Goal: Task Accomplishment & Management: Complete application form

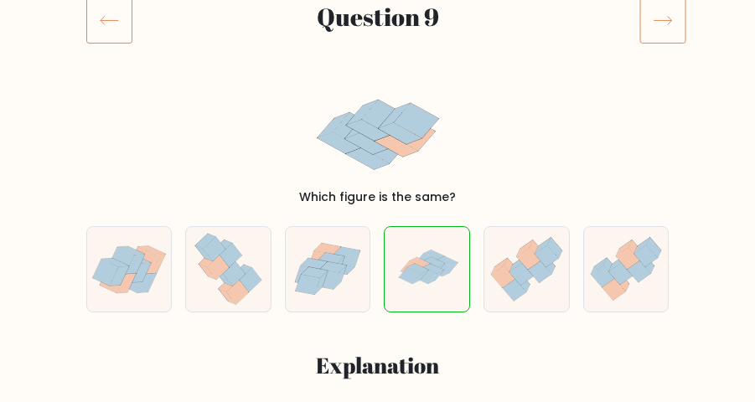
scroll to position [251, 0]
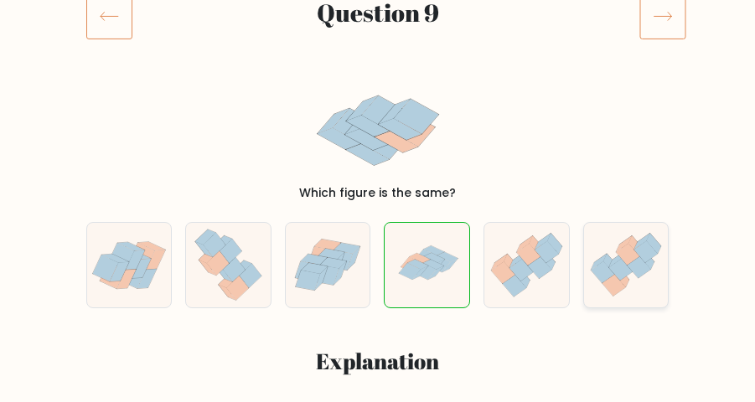
click at [659, 271] on icon at bounding box center [626, 265] width 85 height 73
radio input "true"
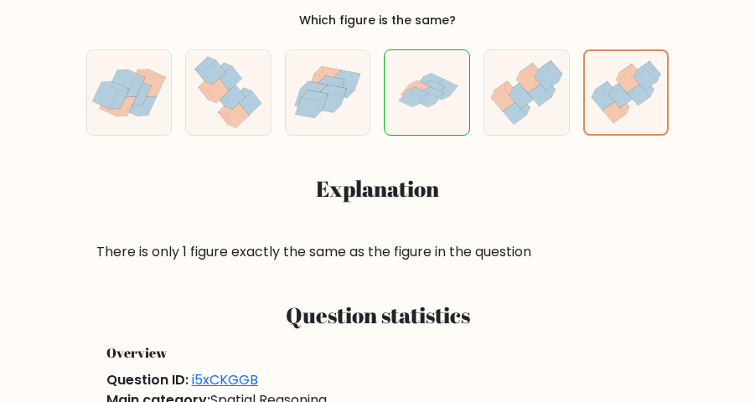
scroll to position [335, 0]
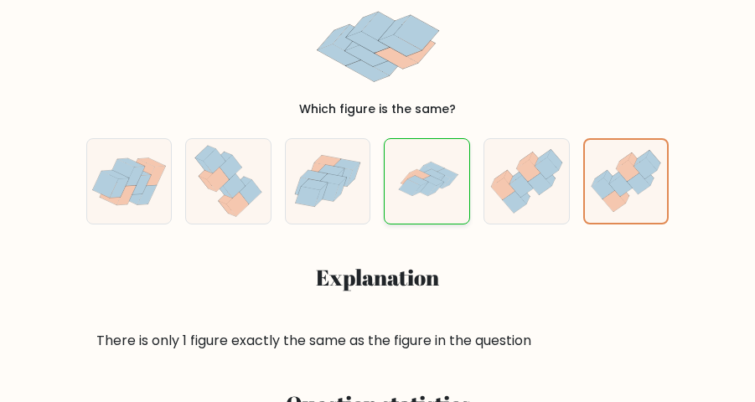
click at [412, 192] on icon at bounding box center [410, 188] width 22 height 17
radio input "true"
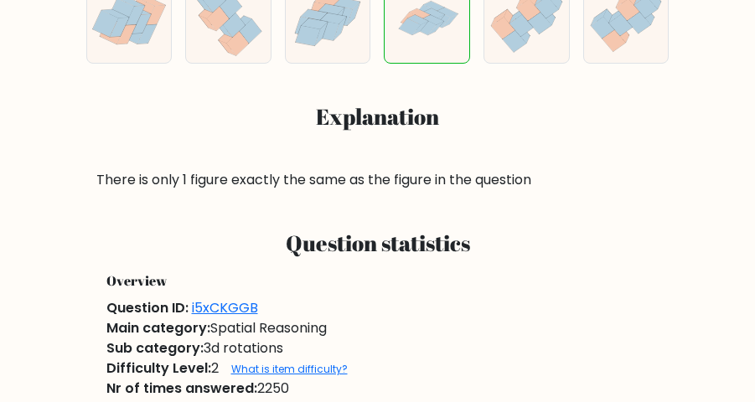
scroll to position [505, 0]
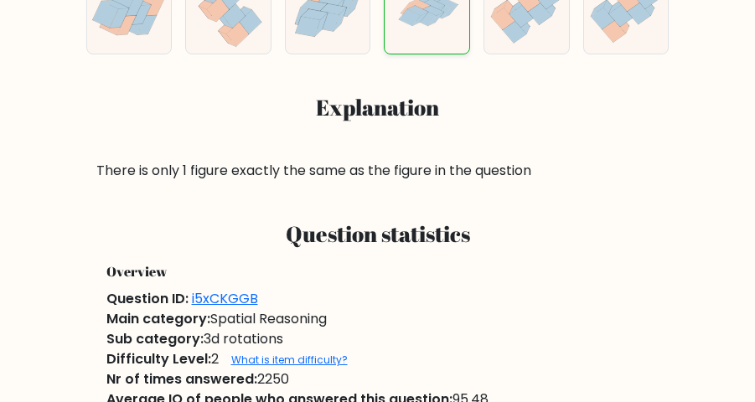
click at [444, 29] on icon at bounding box center [428, 11] width 84 height 85
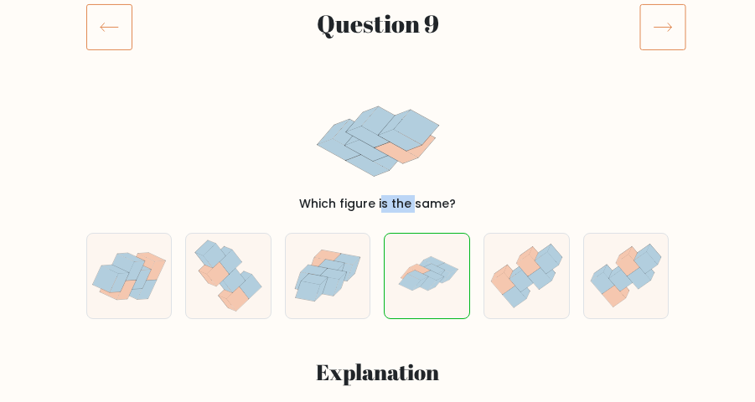
scroll to position [0, 0]
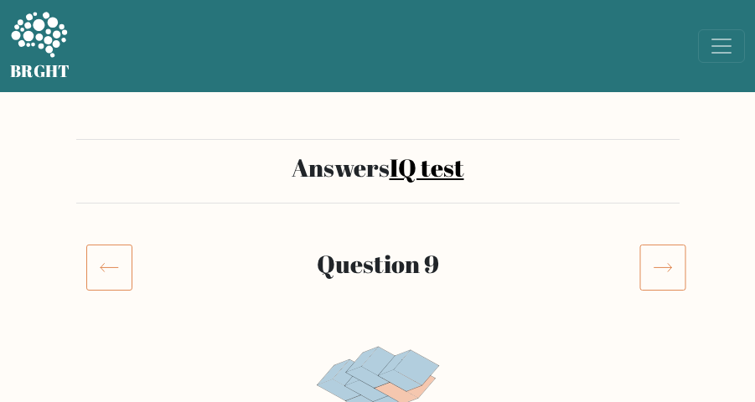
click at [655, 262] on icon at bounding box center [663, 267] width 47 height 47
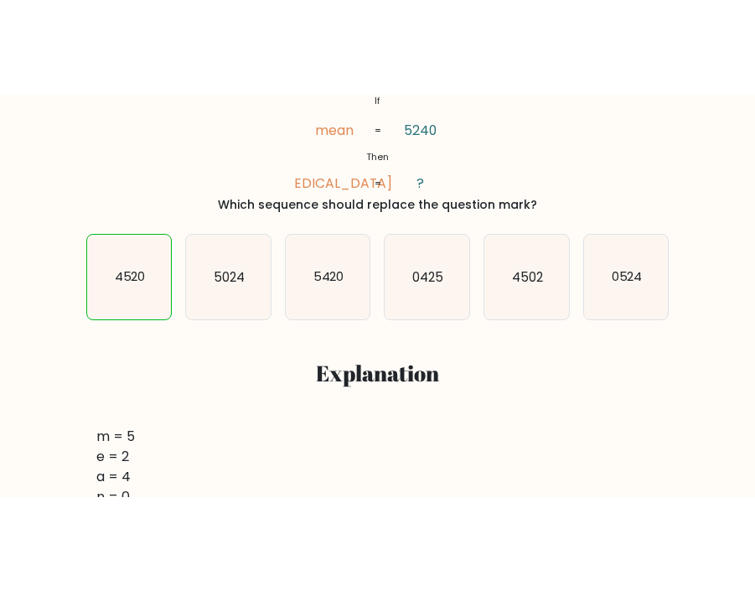
scroll to position [168, 0]
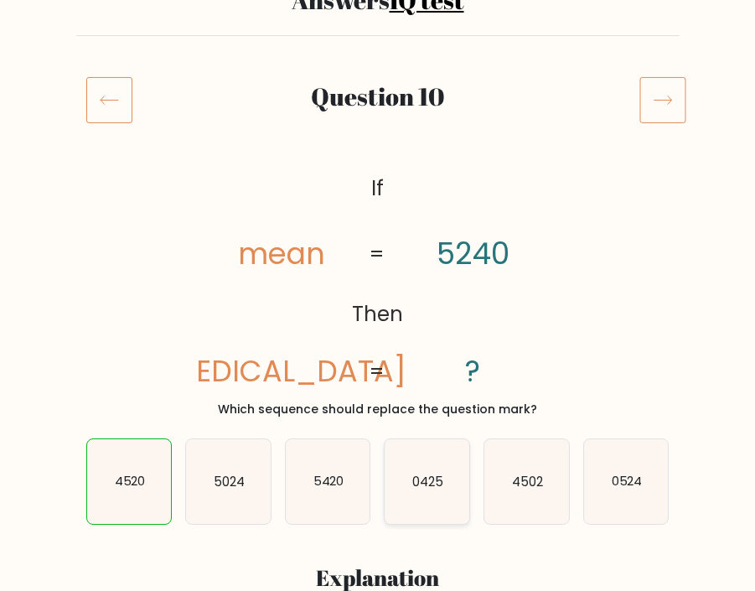
click at [424, 401] on icon "0425" at bounding box center [427, 481] width 85 height 85
click at [379, 137] on input "d. 0425" at bounding box center [378, 132] width 1 height 8
radio input "true"
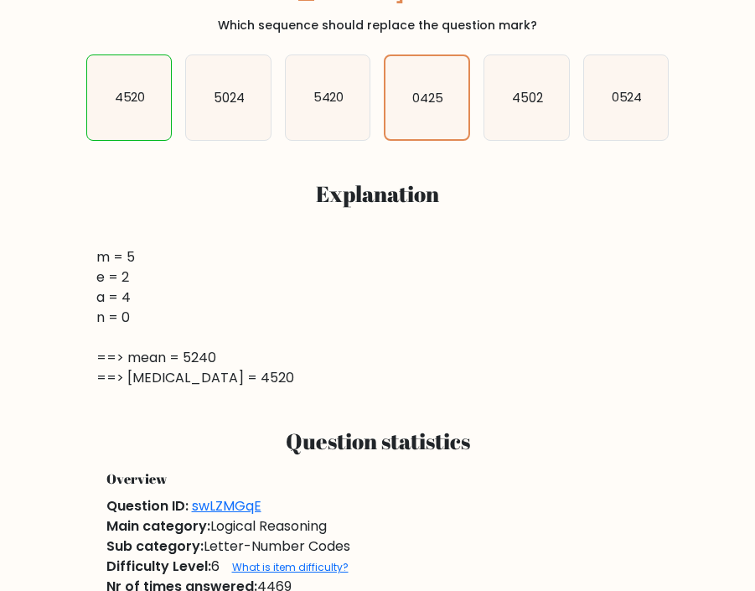
scroll to position [319, 0]
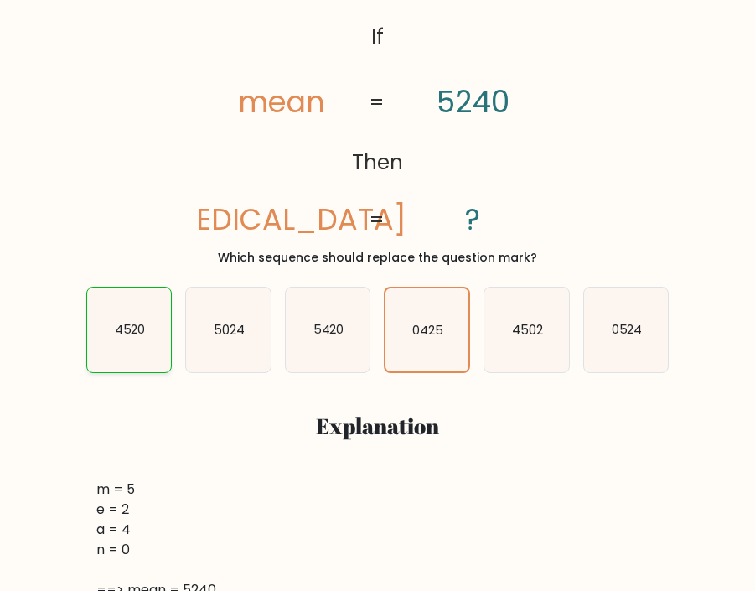
click at [131, 314] on icon "4520" at bounding box center [129, 329] width 85 height 85
radio input "true"
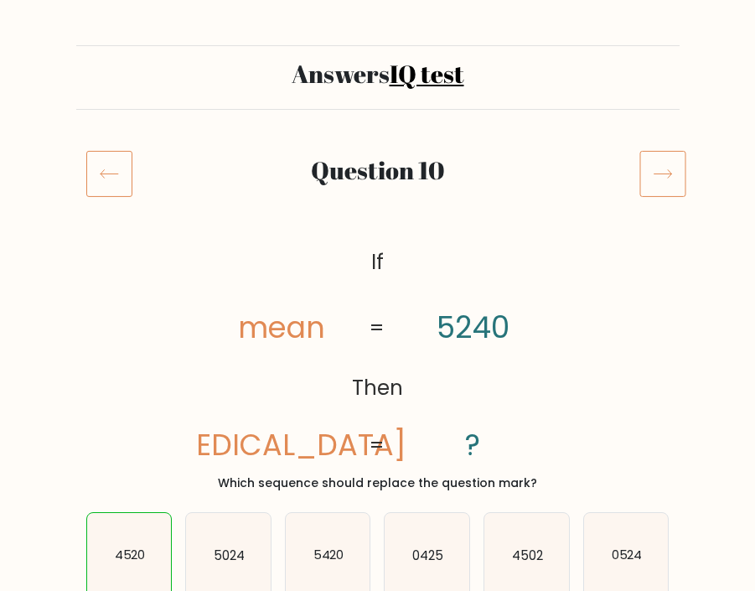
scroll to position [0, 0]
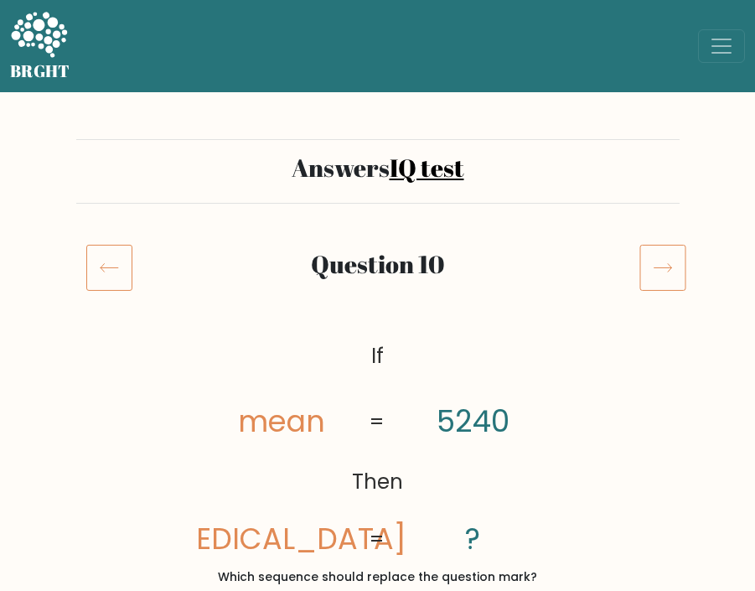
click at [668, 268] on icon at bounding box center [663, 268] width 18 height 8
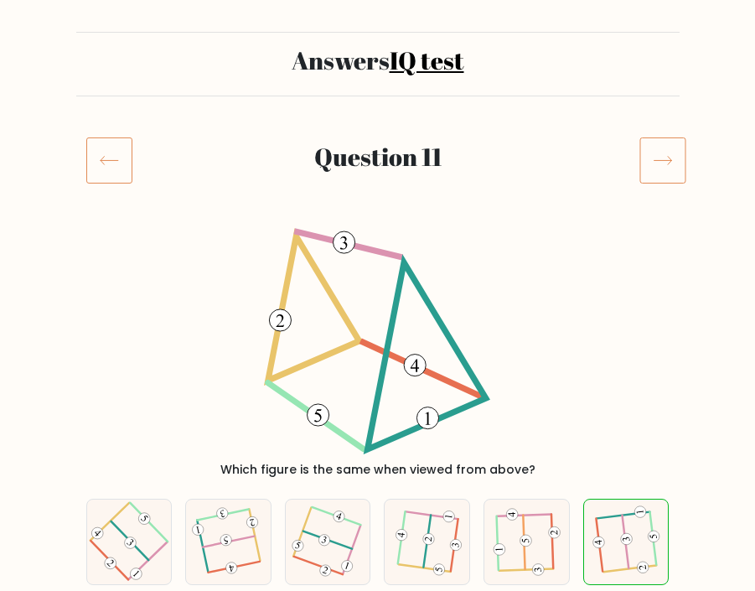
scroll to position [251, 0]
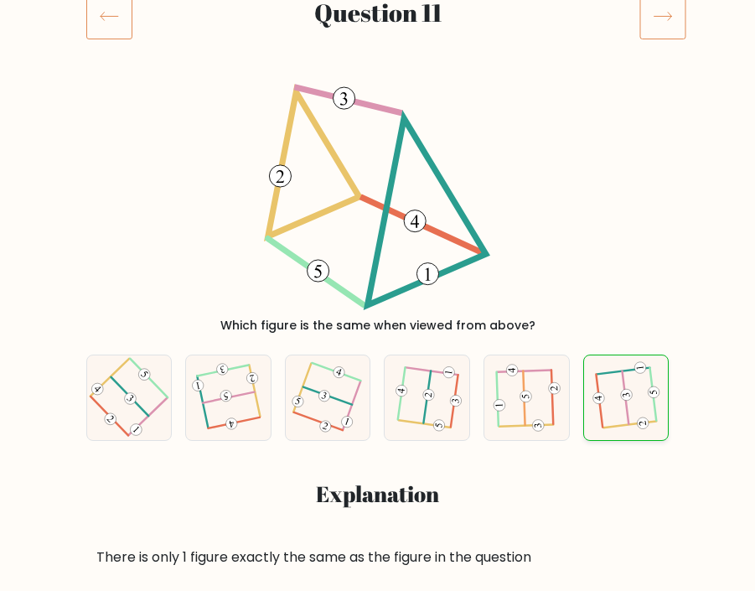
click at [634, 408] on icon at bounding box center [626, 398] width 67 height 68
click at [379, 53] on input "f." at bounding box center [378, 48] width 1 height 8
radio input "true"
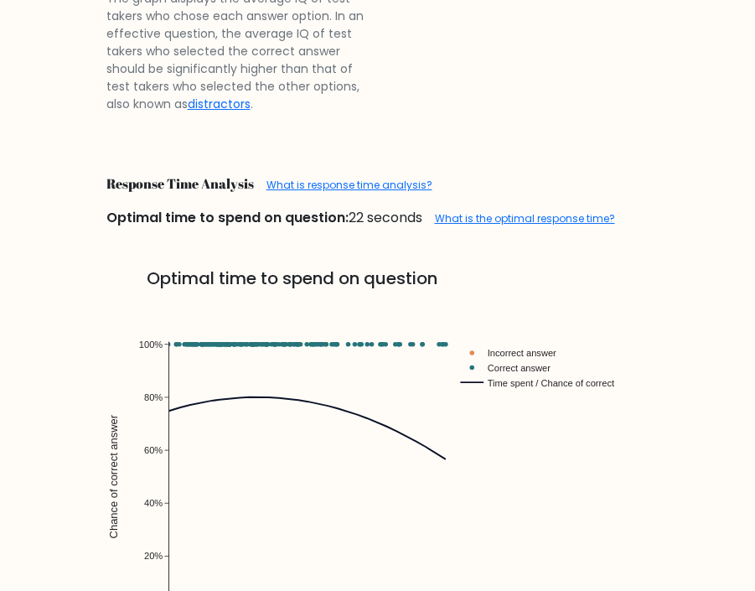
scroll to position [2179, 0]
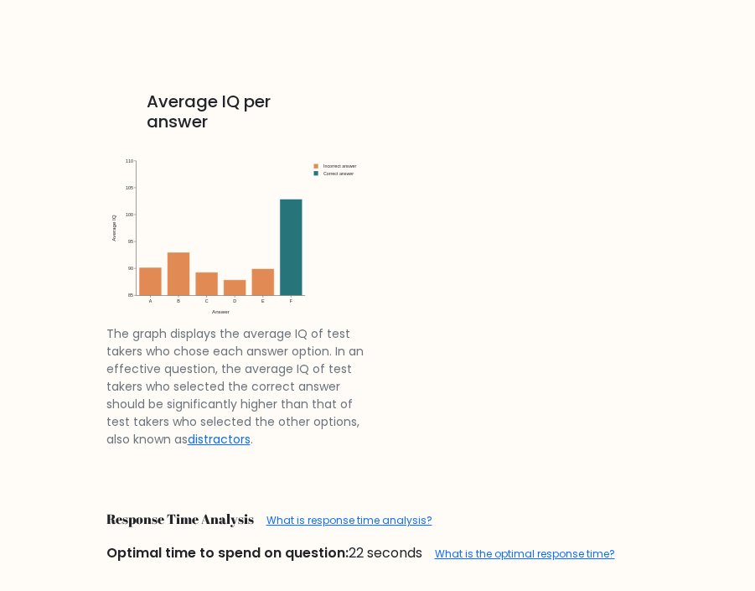
click at [292, 199] on img at bounding box center [237, 231] width 262 height 187
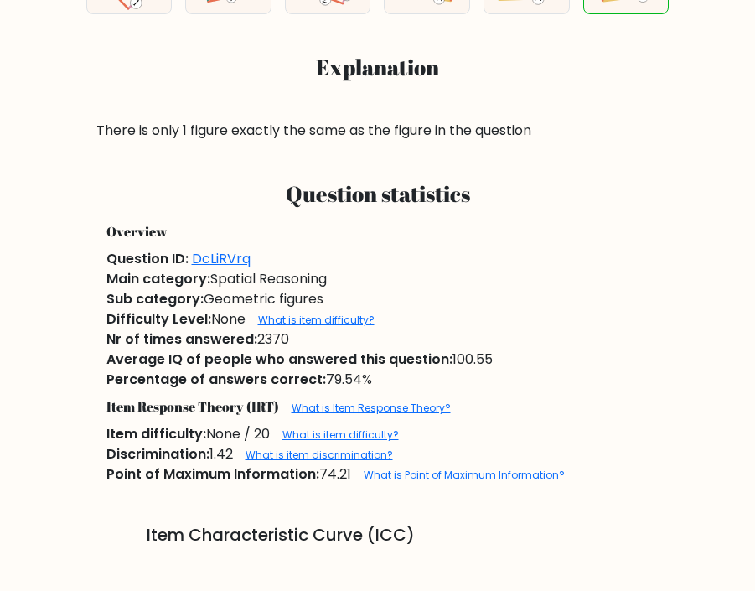
scroll to position [587, 0]
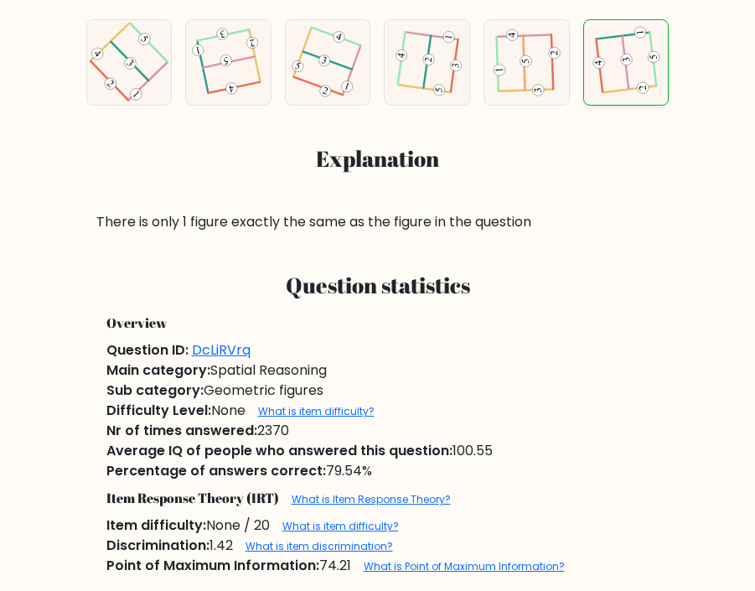
click at [635, 74] on icon at bounding box center [626, 62] width 67 height 68
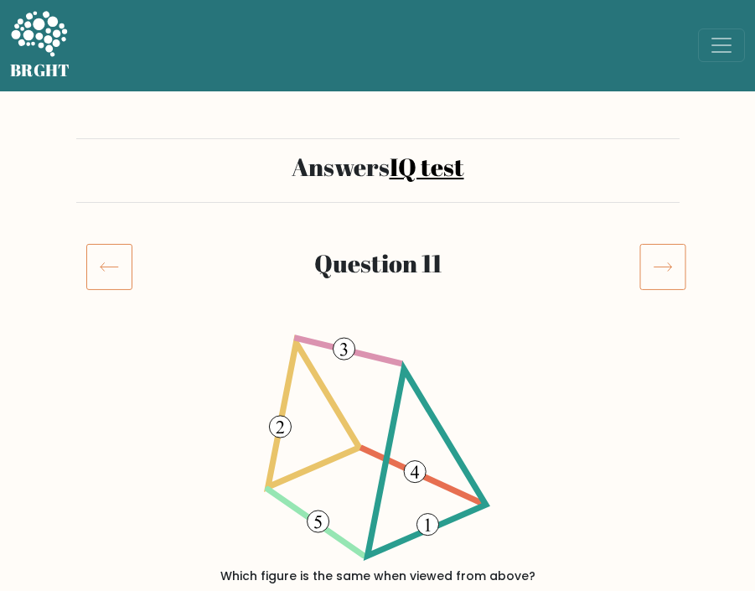
scroll to position [0, 0]
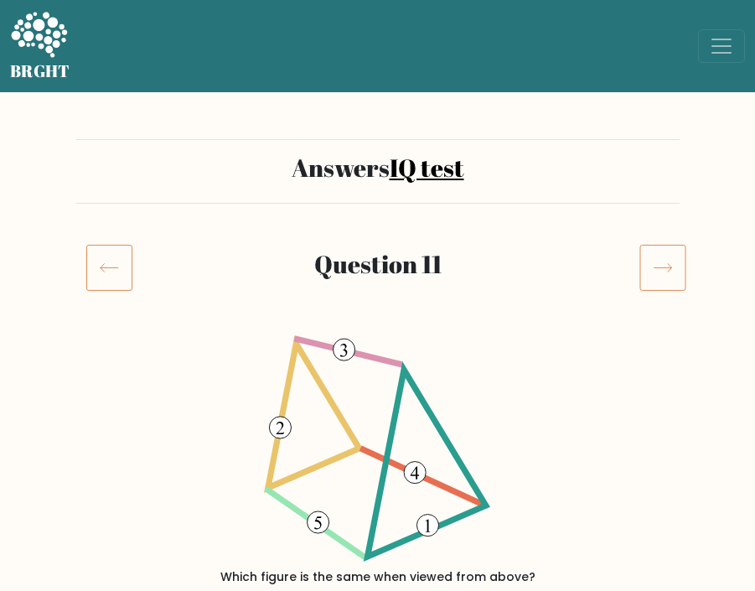
click at [669, 282] on icon at bounding box center [663, 267] width 47 height 47
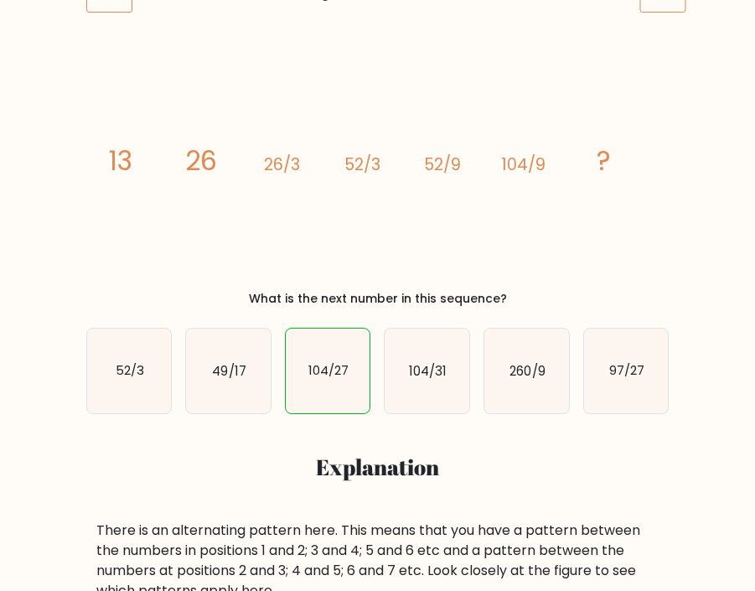
scroll to position [251, 0]
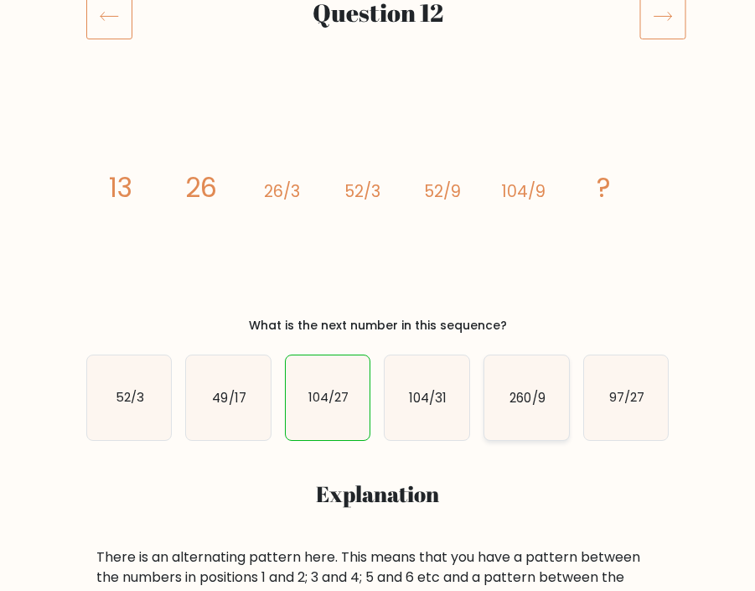
click at [532, 389] on text "260/9" at bounding box center [527, 398] width 35 height 18
click at [379, 53] on input "e. 260/9" at bounding box center [378, 48] width 1 height 8
radio input "true"
click at [421, 403] on text "104/31" at bounding box center [428, 398] width 38 height 18
click at [379, 53] on input "d. 104/31" at bounding box center [378, 48] width 1 height 8
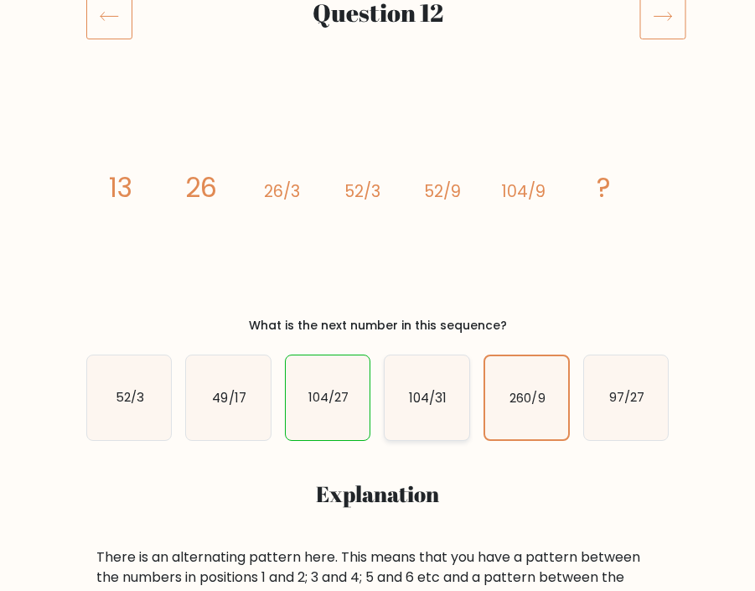
radio input "true"
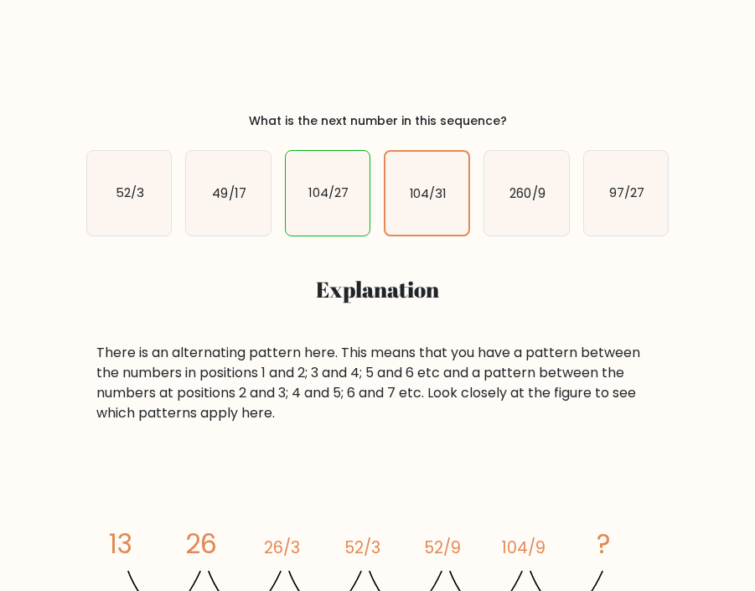
scroll to position [335, 0]
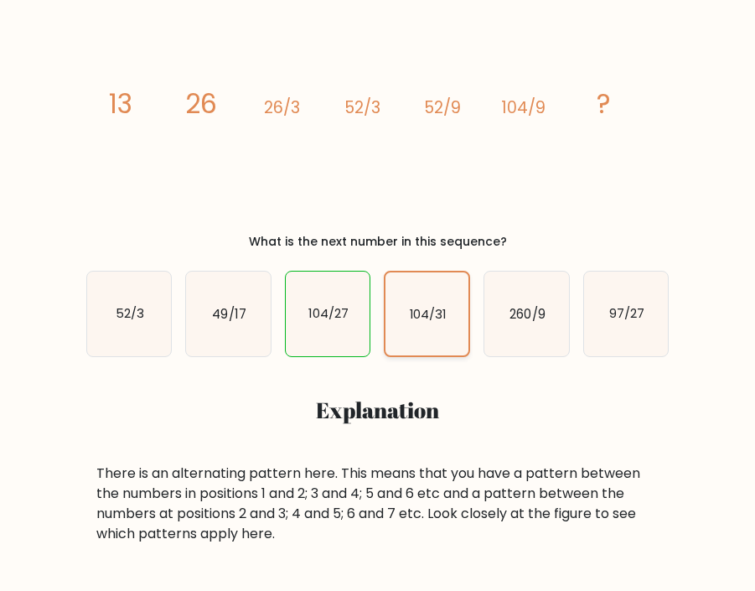
click at [435, 326] on icon "104/31" at bounding box center [427, 313] width 83 height 83
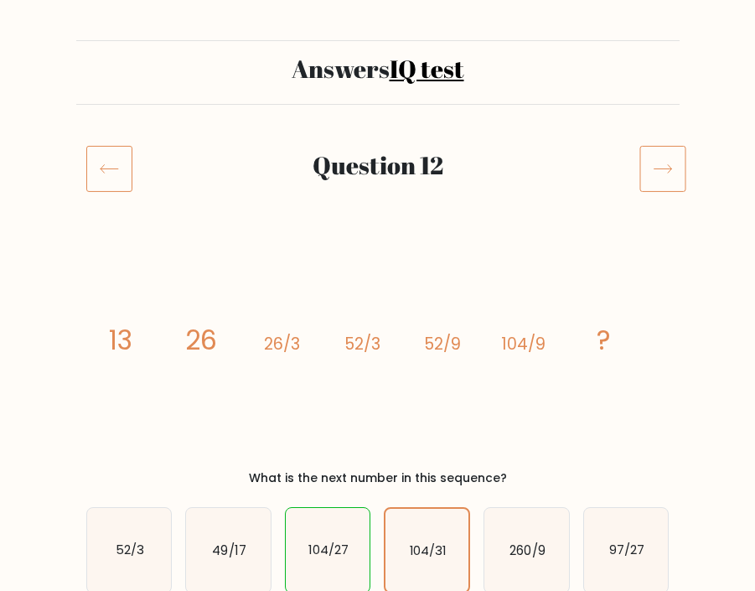
scroll to position [256, 0]
